Goal: Task Accomplishment & Management: Complete application form

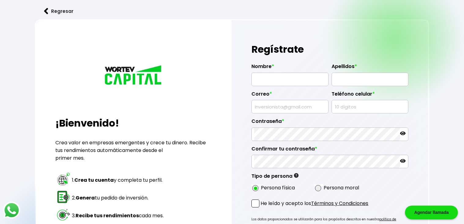
type input "[PERSON_NAME][EMAIL_ADDRESS][DOMAIN_NAME]"
click at [305, 161] on div at bounding box center [329, 160] width 157 height 13
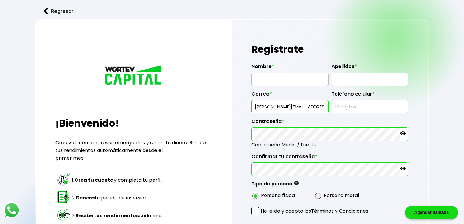
click at [402, 130] on icon at bounding box center [403, 133] width 6 height 6
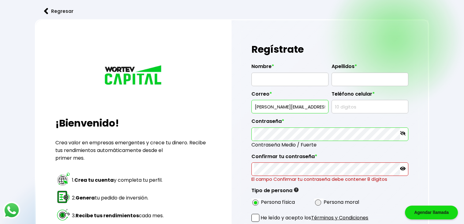
click at [234, 145] on div "Regístrate Nombre * Apellidos * Correo * [PERSON_NAME][EMAIL_ADDRESS][DOMAIN_NA…" at bounding box center [330, 164] width 197 height 288
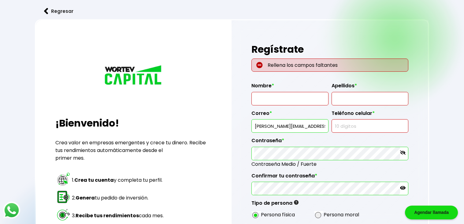
click at [283, 64] on p "Rellena los campos faltantes" at bounding box center [329, 64] width 157 height 13
click at [281, 94] on input "text" at bounding box center [289, 98] width 71 height 13
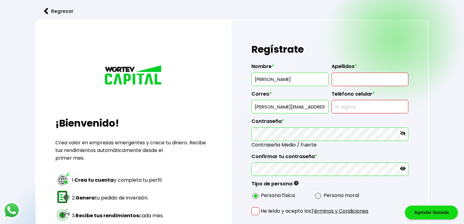
type input "[PERSON_NAME]"
click at [341, 79] on input "text" at bounding box center [369, 79] width 71 height 13
type input "[PERSON_NAME]"
click at [346, 105] on input "text" at bounding box center [369, 106] width 71 height 13
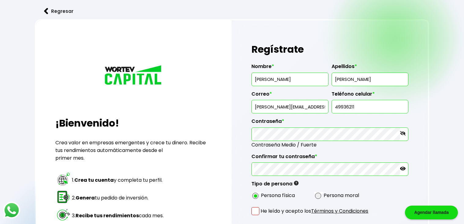
click at [377, 152] on div "Nombre * [PERSON_NAME] * [PERSON_NAME] * [PERSON_NAME][EMAIL_ADDRESS][DOMAIN_NA…" at bounding box center [329, 129] width 157 height 142
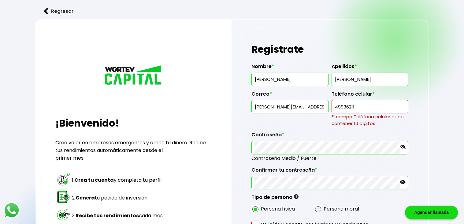
scroll to position [30, 0]
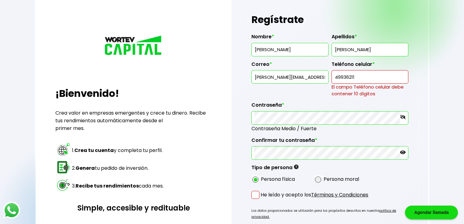
click at [383, 78] on input "49936211" at bounding box center [369, 76] width 71 height 13
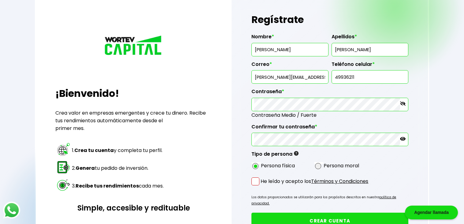
click at [372, 117] on div "Nombre * [PERSON_NAME] * [PERSON_NAME] * [PERSON_NAME][EMAIL_ADDRESS][DOMAIN_NA…" at bounding box center [329, 100] width 157 height 142
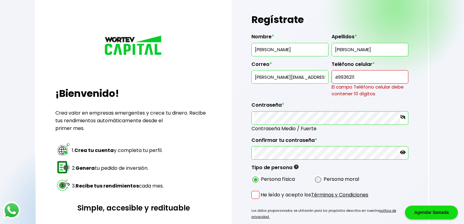
click at [379, 78] on input "49936211" at bounding box center [369, 76] width 71 height 13
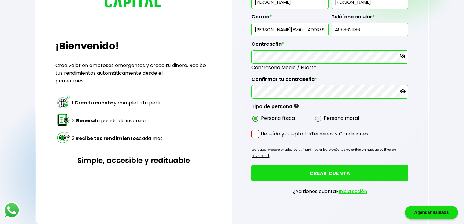
scroll to position [79, 0]
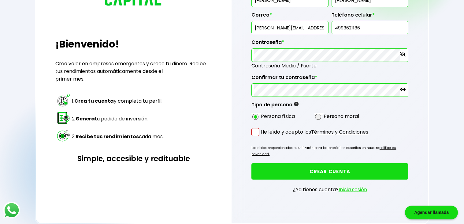
type input "4993621186"
click at [368, 128] on link "Términos y Condiciones" at bounding box center [339, 131] width 57 height 7
click at [253, 132] on span at bounding box center [255, 132] width 8 height 8
click at [262, 136] on input "He leído y acepto los Términos y Condiciones" at bounding box center [262, 136] width 0 height 0
click at [265, 164] on button "CREAR CUENTA" at bounding box center [329, 171] width 157 height 16
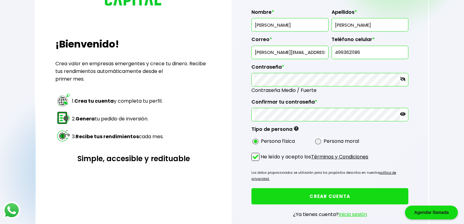
click at [269, 188] on button "CREAR CUENTA" at bounding box center [329, 196] width 157 height 16
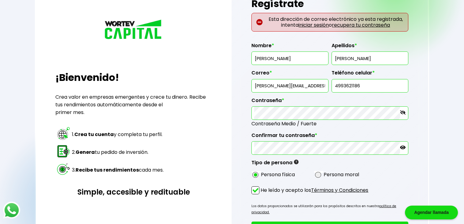
scroll to position [0, 1]
drag, startPoint x: 323, startPoint y: 83, endPoint x: 316, endPoint y: 86, distance: 7.7
click at [316, 86] on input "[PERSON_NAME][EMAIL_ADDRESS][DOMAIN_NAME]" at bounding box center [289, 85] width 71 height 13
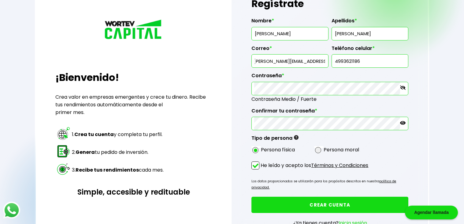
scroll to position [0, 5]
drag, startPoint x: 324, startPoint y: 61, endPoint x: 310, endPoint y: 65, distance: 14.5
click at [310, 65] on input "[PERSON_NAME][EMAIL_ADDRESS][DOMAIN_NAME]" at bounding box center [289, 60] width 71 height 13
drag, startPoint x: 320, startPoint y: 62, endPoint x: 315, endPoint y: 64, distance: 4.8
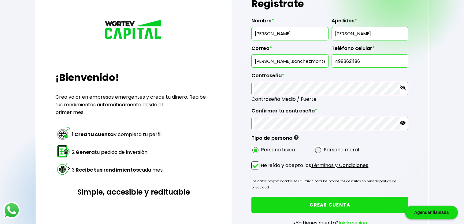
click at [315, 64] on input "[PERSON_NAME].sanchezmontero@m" at bounding box center [289, 60] width 71 height 13
type input "[PERSON_NAME][EMAIL_ADDRESS][DOMAIN_NAME]"
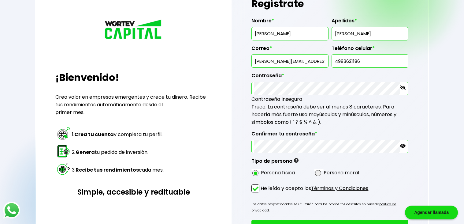
click at [251, 219] on button "CREAR CUENTA" at bounding box center [329, 227] width 157 height 16
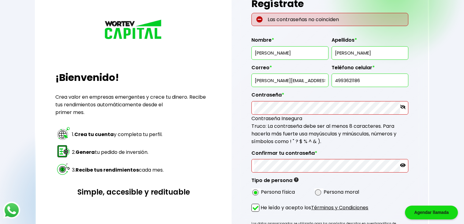
click at [351, 137] on div "Contraseña Insegura Truco: La contraseña debe ser al menos 8 caracteres. Para h…" at bounding box center [329, 129] width 157 height 31
click at [218, 164] on div "¡Bienvenido! Crea valor en empresas emergentes y crece tu dinero. Recibe tus re…" at bounding box center [232, 137] width 394 height 326
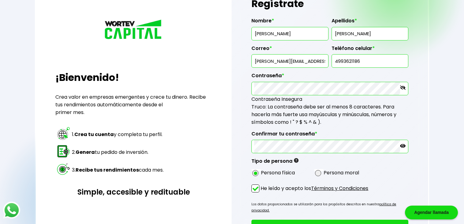
click at [251, 219] on button "CREAR CUENTA" at bounding box center [329, 227] width 157 height 16
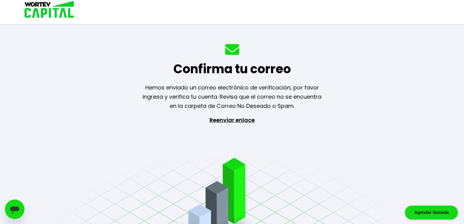
click at [235, 115] on p "Reenviar enlace" at bounding box center [232, 147] width 56 height 64
click at [232, 116] on p "Reenviar enlace" at bounding box center [232, 147] width 56 height 64
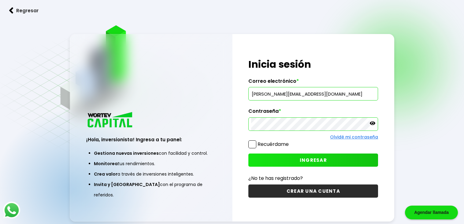
click at [253, 184] on button "CREAR UNA CUENTA" at bounding box center [313, 190] width 130 height 13
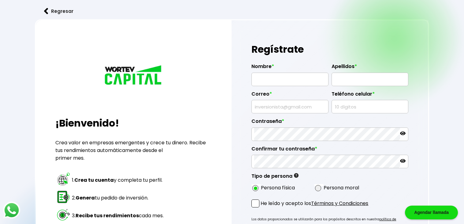
type input "[PERSON_NAME][EMAIL_ADDRESS][DOMAIN_NAME]"
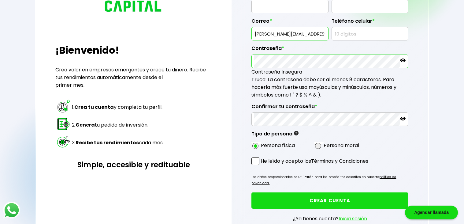
scroll to position [76, 0]
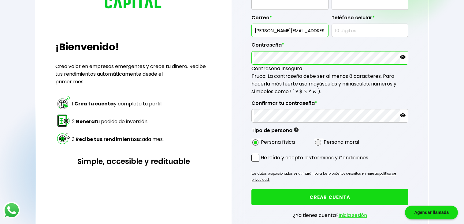
click at [346, 211] on link "Inicia sesión" at bounding box center [353, 214] width 28 height 7
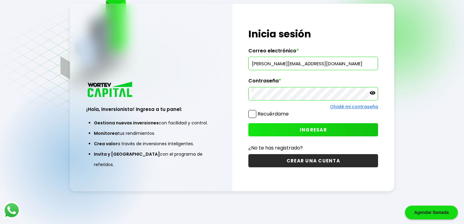
click at [364, 105] on link "Olvidé mi contraseña" at bounding box center [354, 106] width 48 height 6
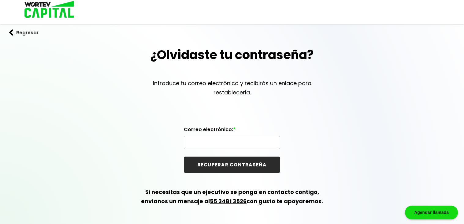
click at [250, 142] on input "text" at bounding box center [232, 142] width 91 height 13
type input "[PERSON_NAME][EMAIL_ADDRESS][DOMAIN_NAME]"
click at [266, 160] on button "RECUPERAR CONTRASEÑA" at bounding box center [232, 164] width 96 height 16
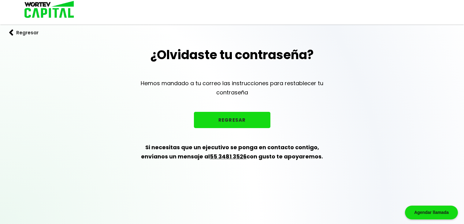
click at [243, 125] on button "REGRESAR" at bounding box center [232, 120] width 76 height 16
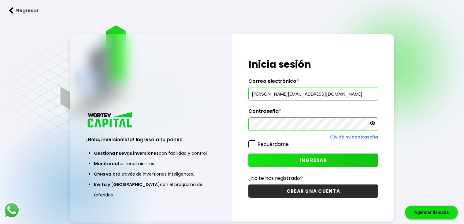
click at [352, 134] on link "Olvidé mi contraseña" at bounding box center [354, 137] width 48 height 6
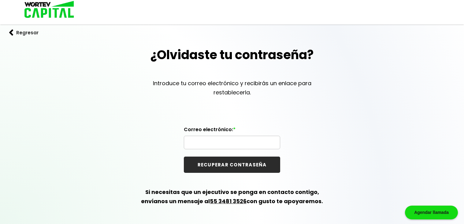
click at [210, 146] on input "text" at bounding box center [232, 142] width 91 height 13
type input "[PERSON_NAME][EMAIL_ADDRESS][DOMAIN_NAME]"
click at [184, 156] on button "RECUPERAR CONTRASEÑA" at bounding box center [232, 164] width 96 height 16
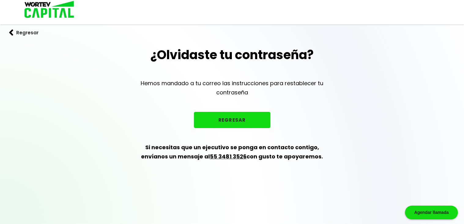
click at [414, 210] on div "Agendar llamada" at bounding box center [431, 212] width 53 height 14
